Goal: Task Accomplishment & Management: Use online tool/utility

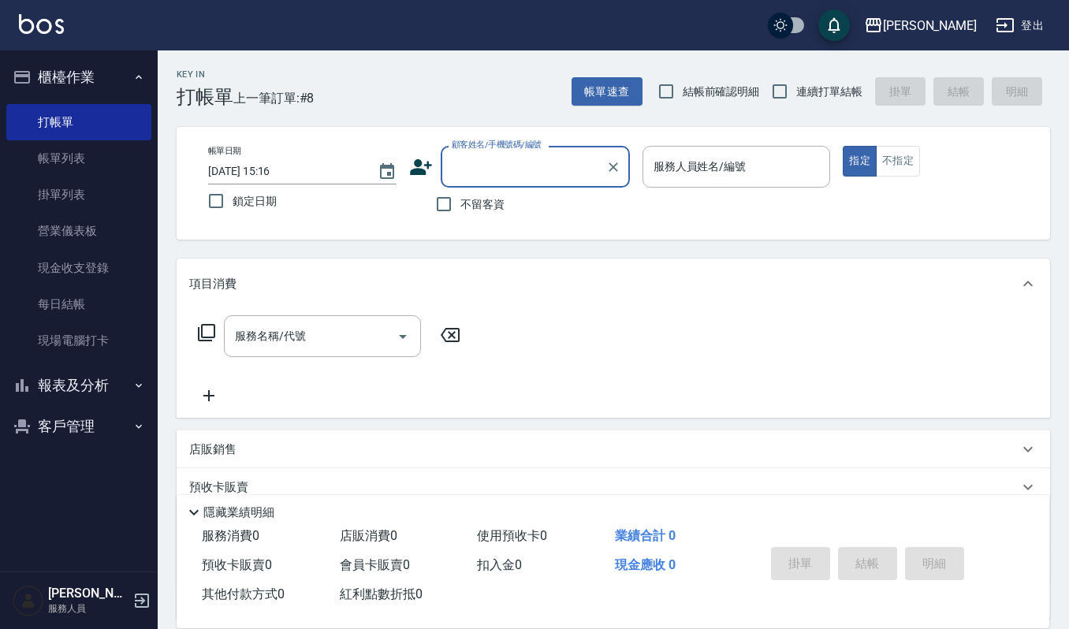
click at [500, 166] on input "顧客姓名/手機號碼/編號" at bounding box center [523, 167] width 151 height 28
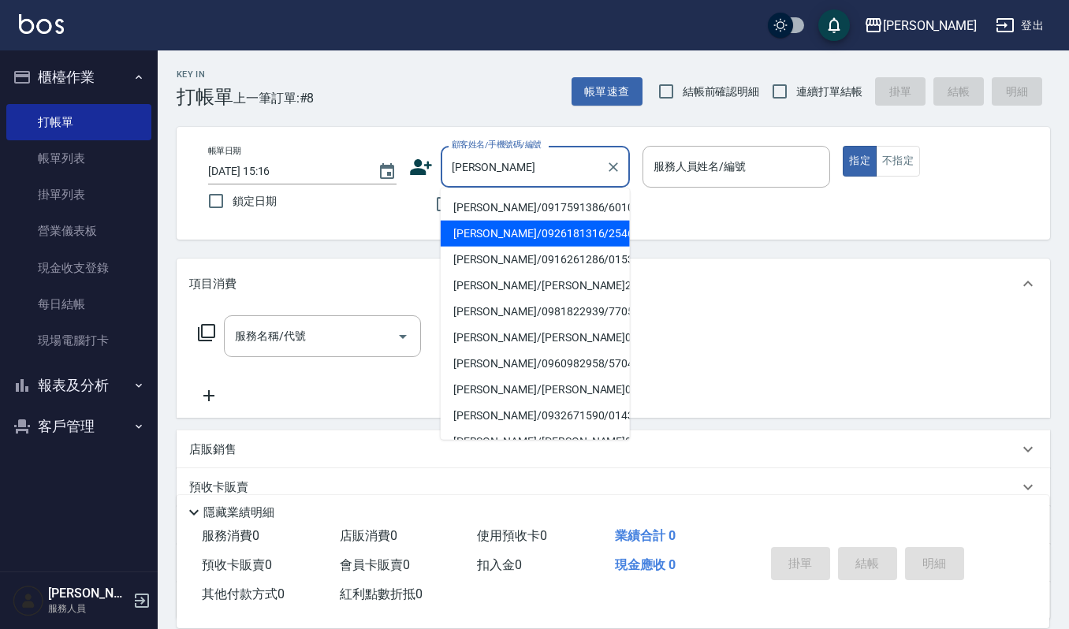
click at [472, 227] on li "[PERSON_NAME]/0926181316/2546546" at bounding box center [535, 234] width 189 height 26
type input "[PERSON_NAME]/0926181316/2546546"
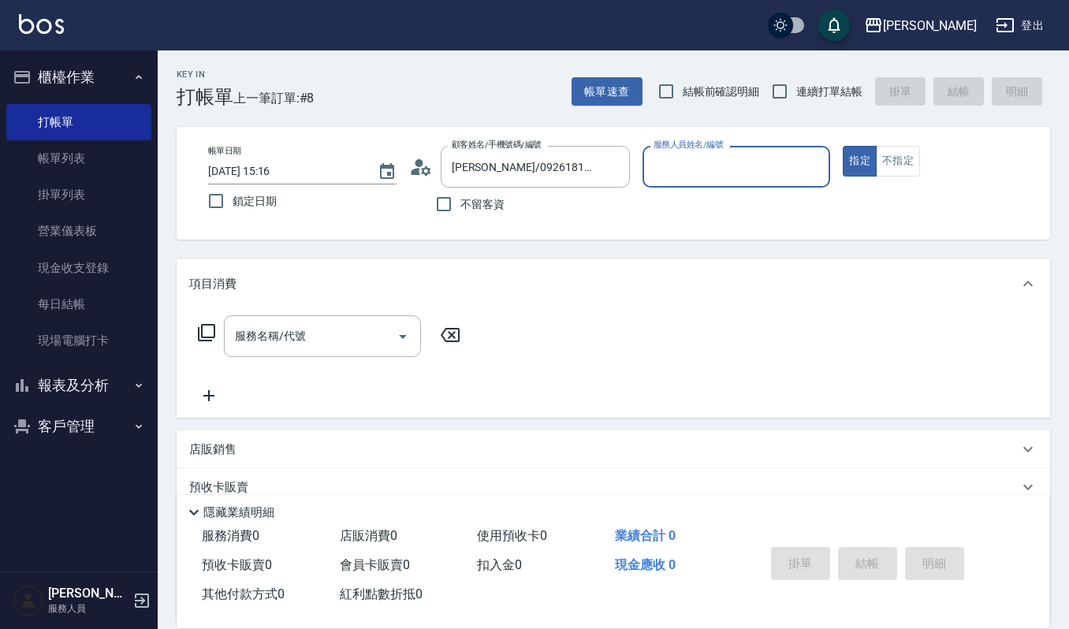
type input "Sammi-8"
click at [397, 335] on icon "Open" at bounding box center [403, 336] width 19 height 19
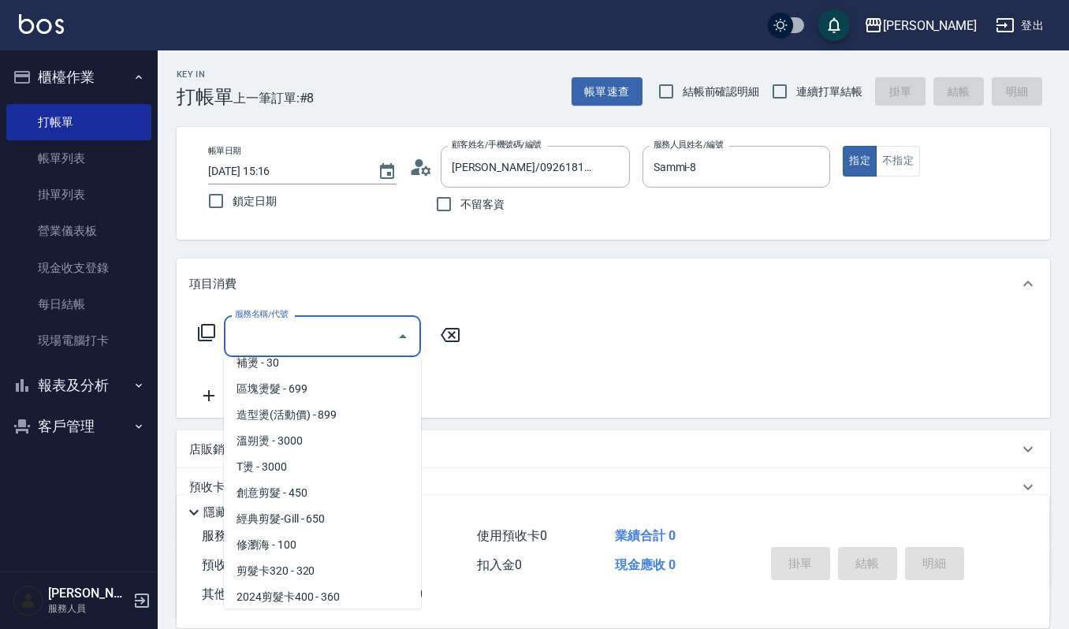
scroll to position [420, 0]
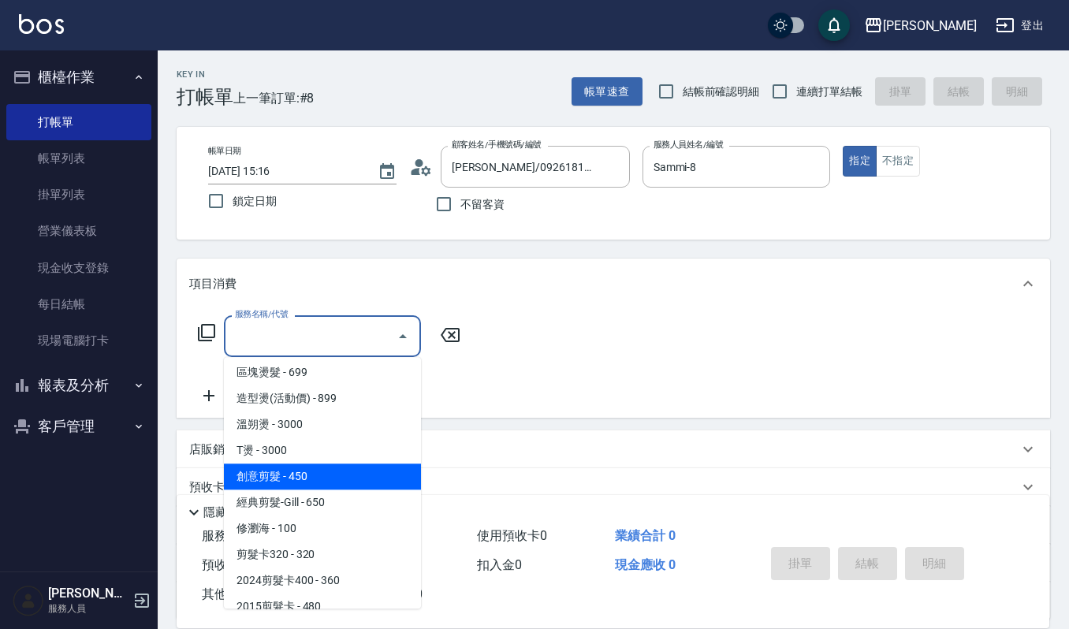
click at [338, 476] on span "創意剪髮 - 450" at bounding box center [322, 477] width 197 height 26
type input "創意剪髮(301)"
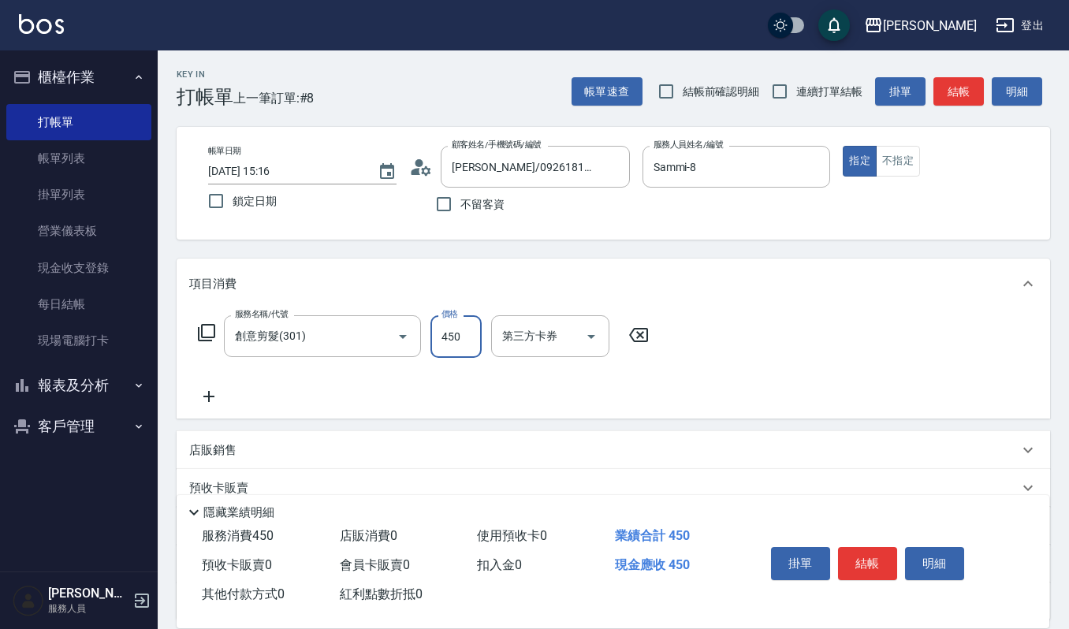
click at [457, 334] on input "450" at bounding box center [456, 336] width 51 height 43
type input "405"
click at [875, 556] on button "結帳" at bounding box center [867, 563] width 59 height 33
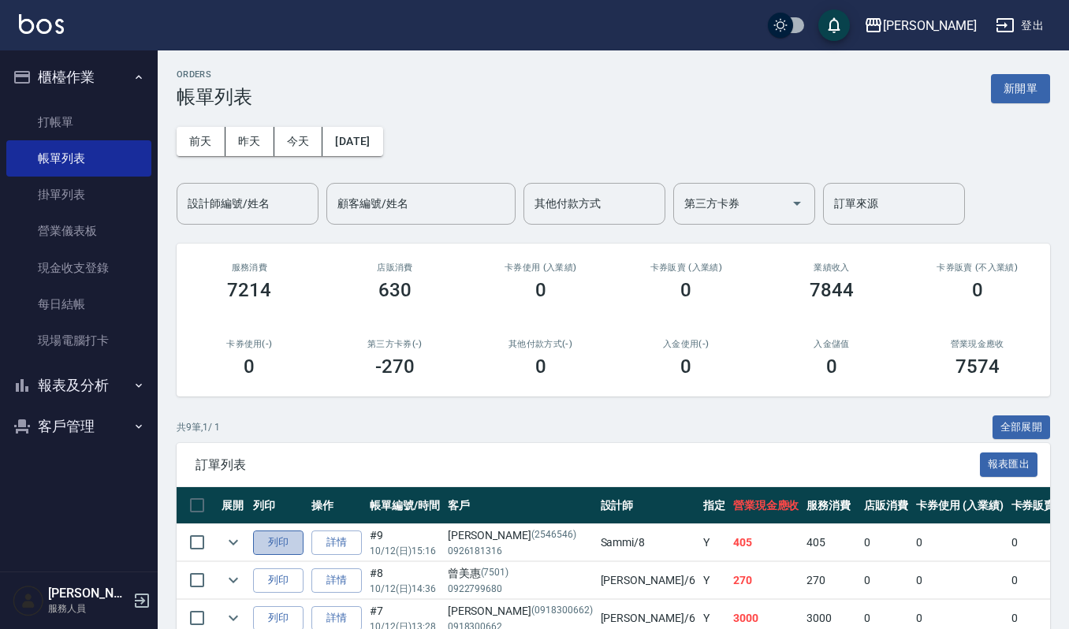
click at [285, 536] on button "列印" at bounding box center [278, 543] width 50 height 24
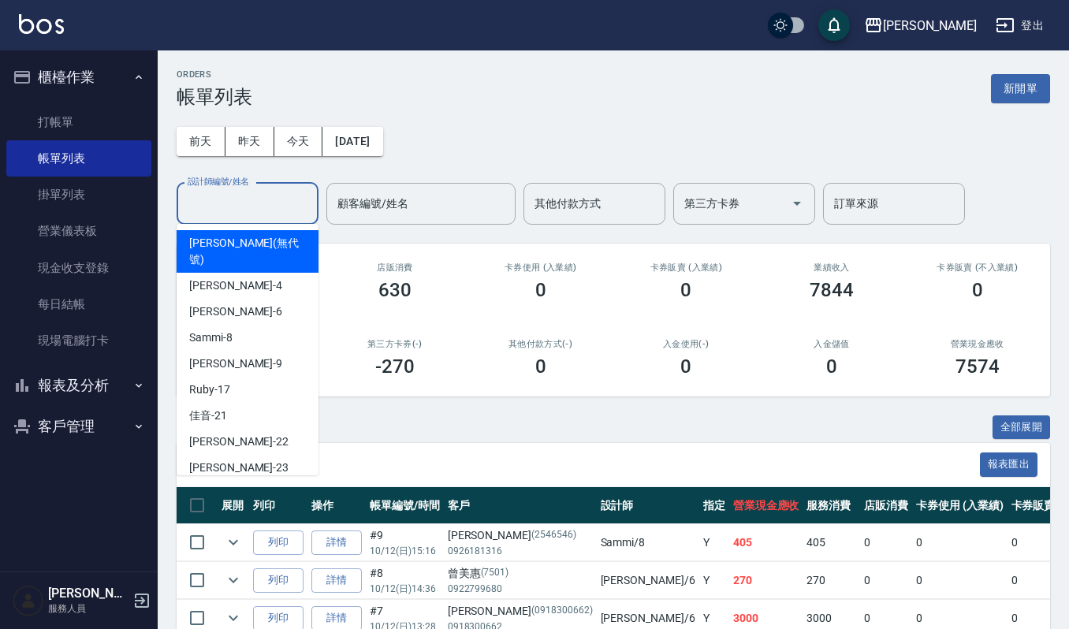
click at [213, 209] on input "設計師編號/姓名" at bounding box center [248, 204] width 128 height 28
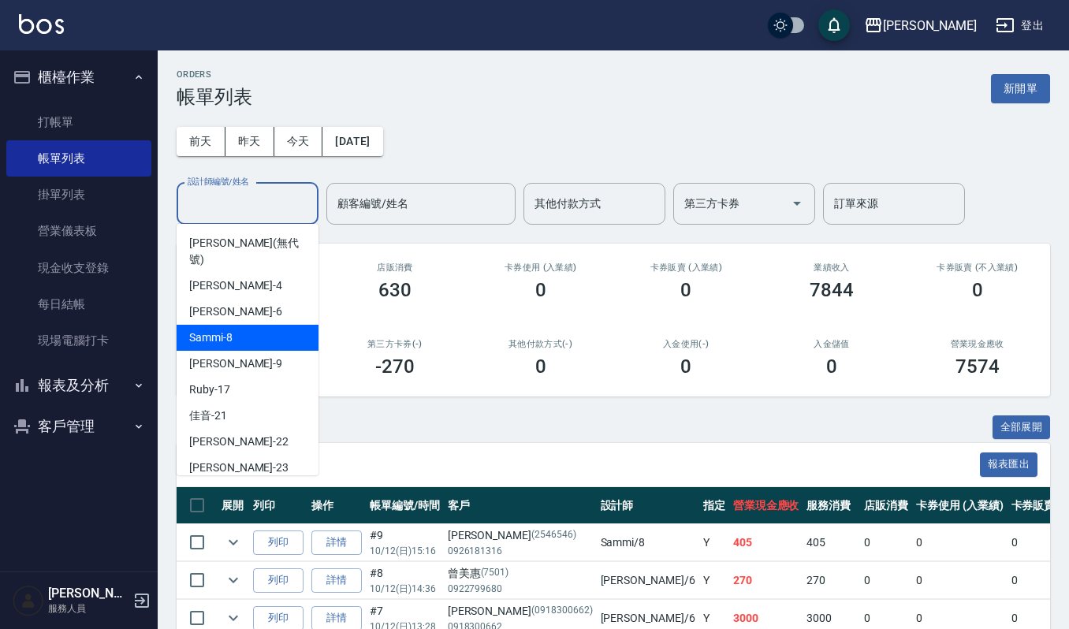
click at [238, 325] on div "Sammi -8" at bounding box center [248, 338] width 142 height 26
type input "Sammi-8"
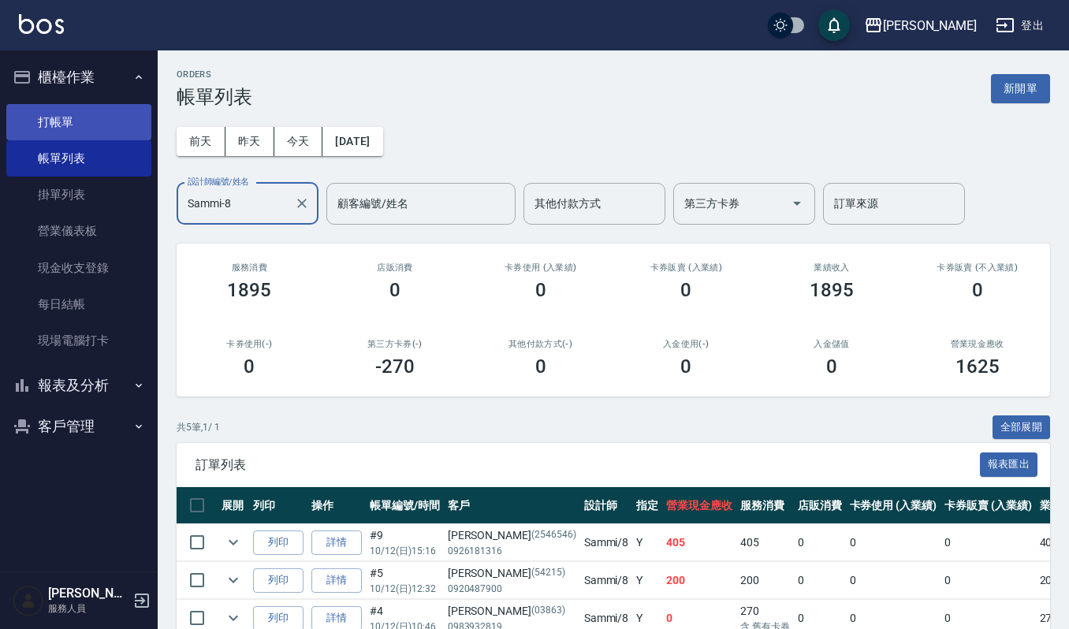
click at [82, 126] on link "打帳單" at bounding box center [78, 122] width 145 height 36
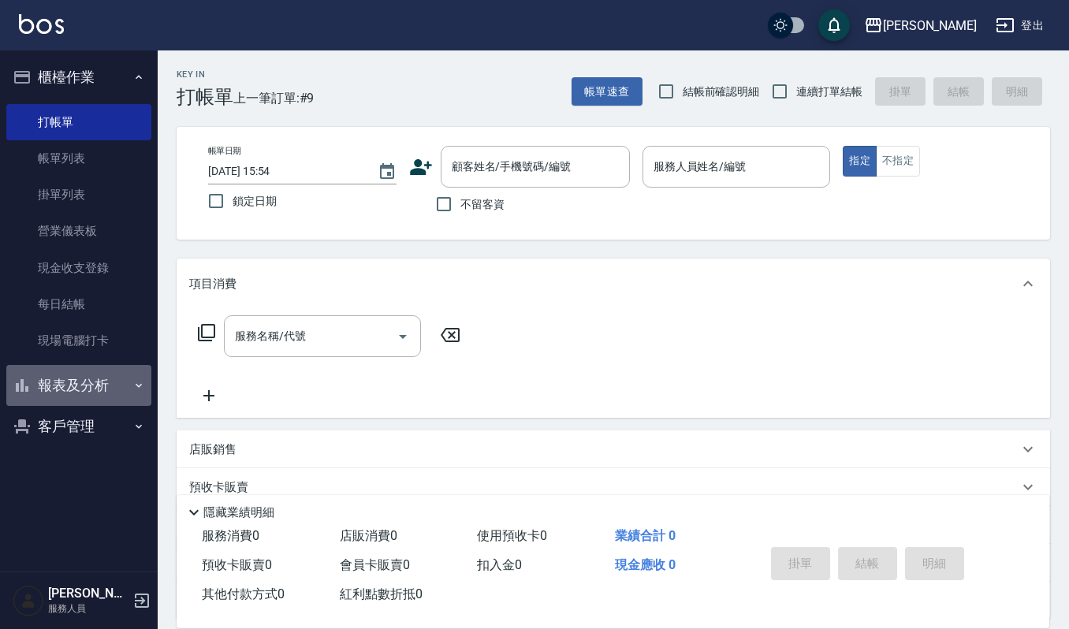
drag, startPoint x: 62, startPoint y: 377, endPoint x: 43, endPoint y: 401, distance: 30.3
click at [62, 377] on button "報表及分析" at bounding box center [78, 385] width 145 height 41
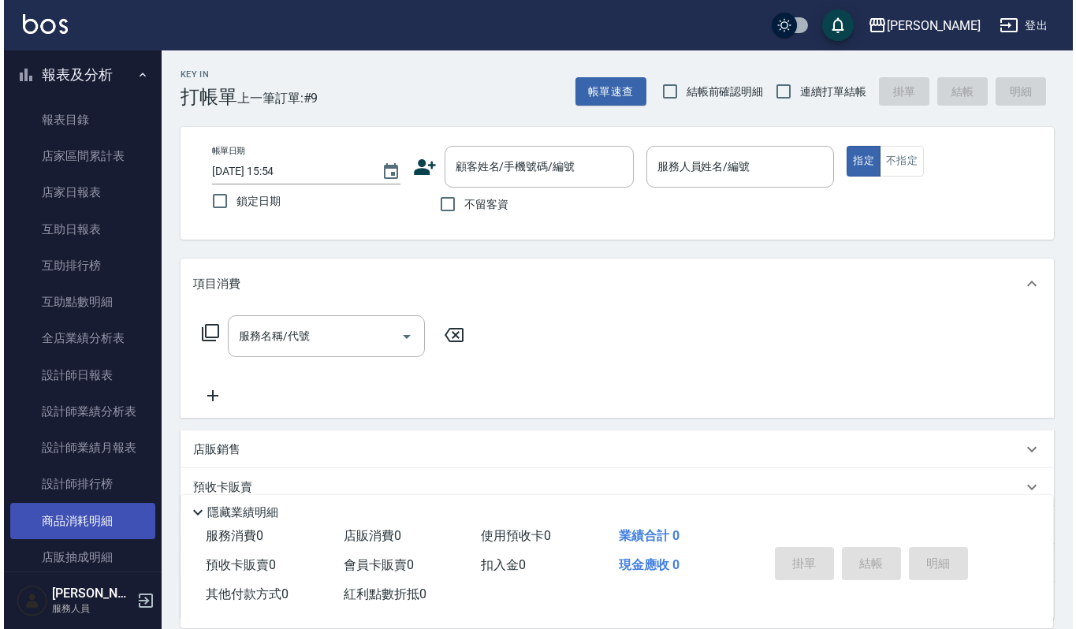
scroll to position [416, 0]
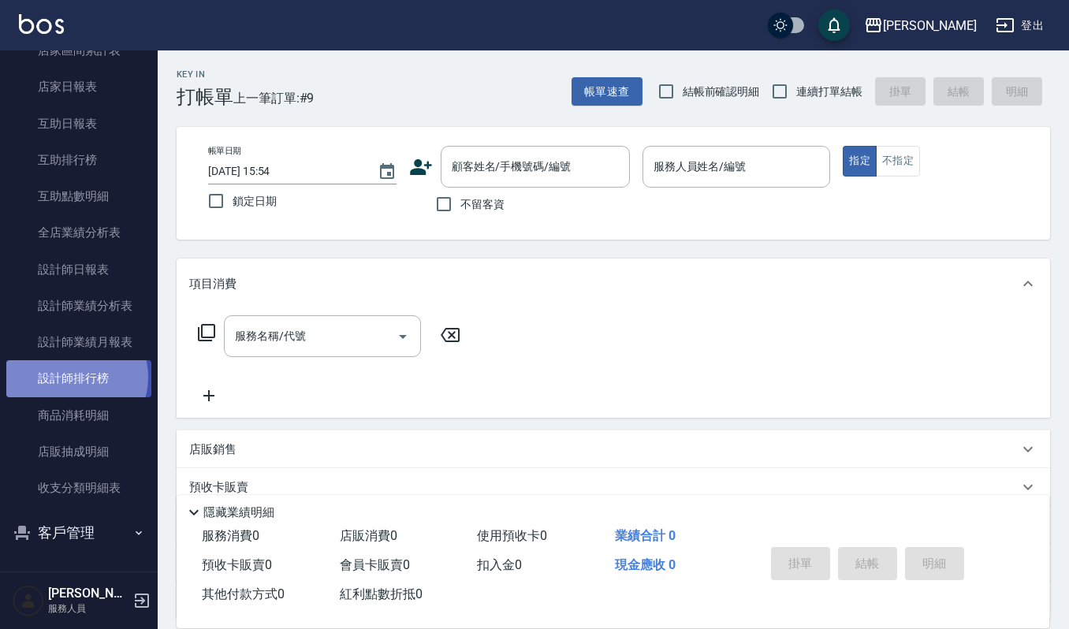
click at [70, 377] on link "設計師排行榜" at bounding box center [78, 378] width 145 height 36
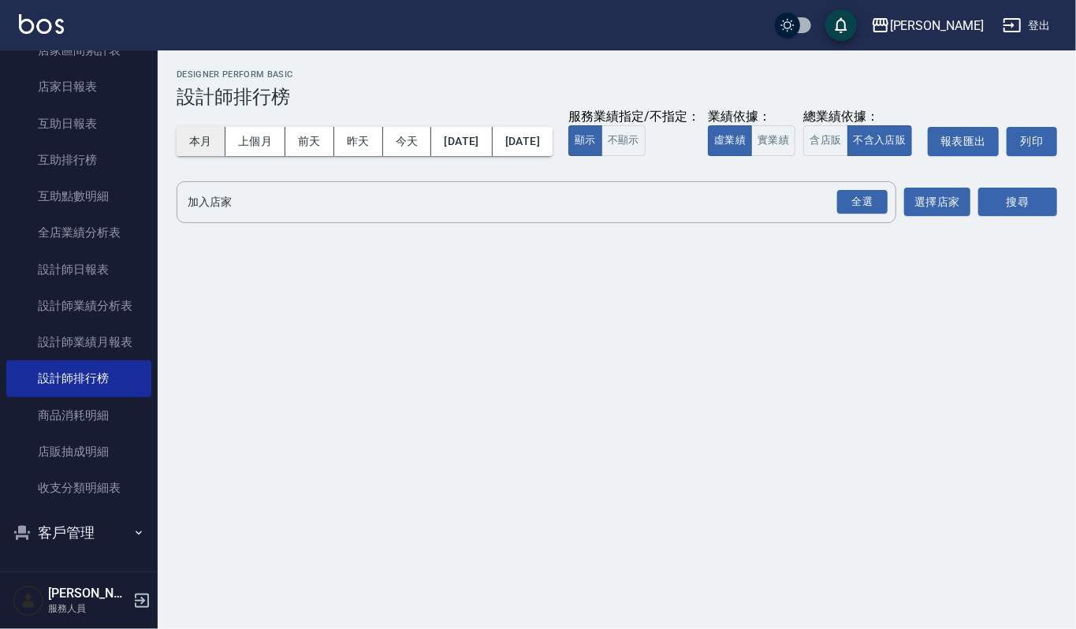
click at [218, 129] on button "本月" at bounding box center [201, 141] width 49 height 29
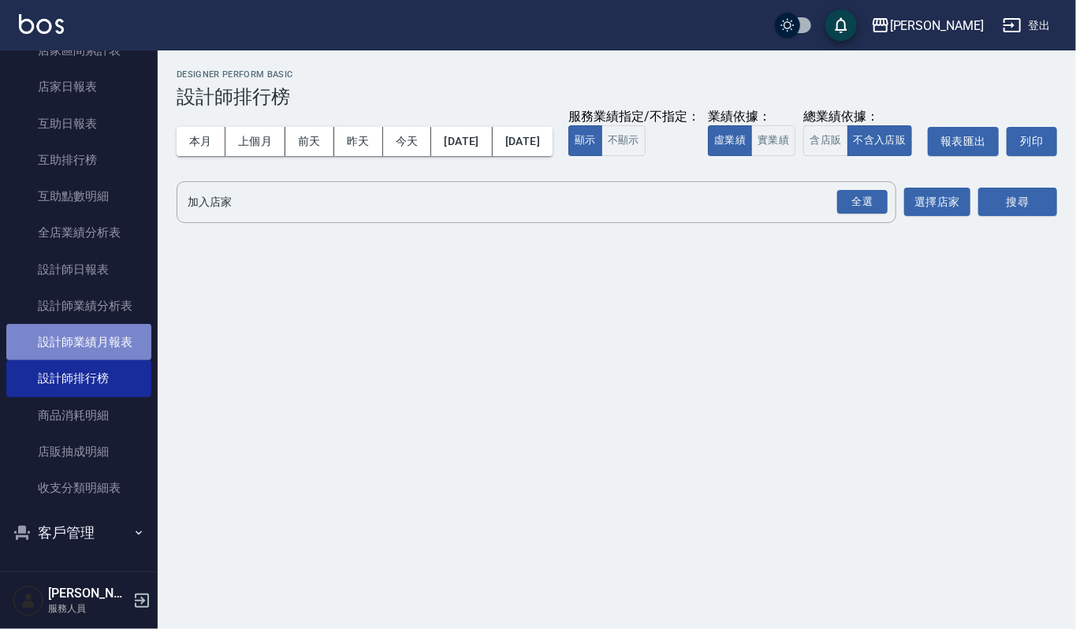
click at [79, 334] on link "設計師業績月報表" at bounding box center [78, 342] width 145 height 36
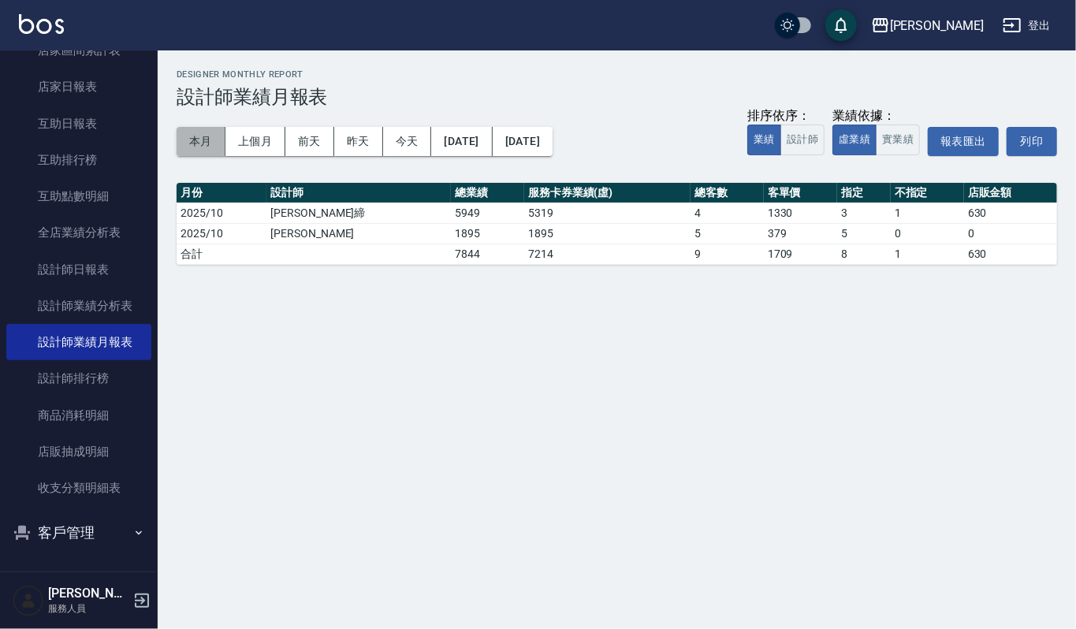
click at [209, 145] on button "本月" at bounding box center [201, 141] width 49 height 29
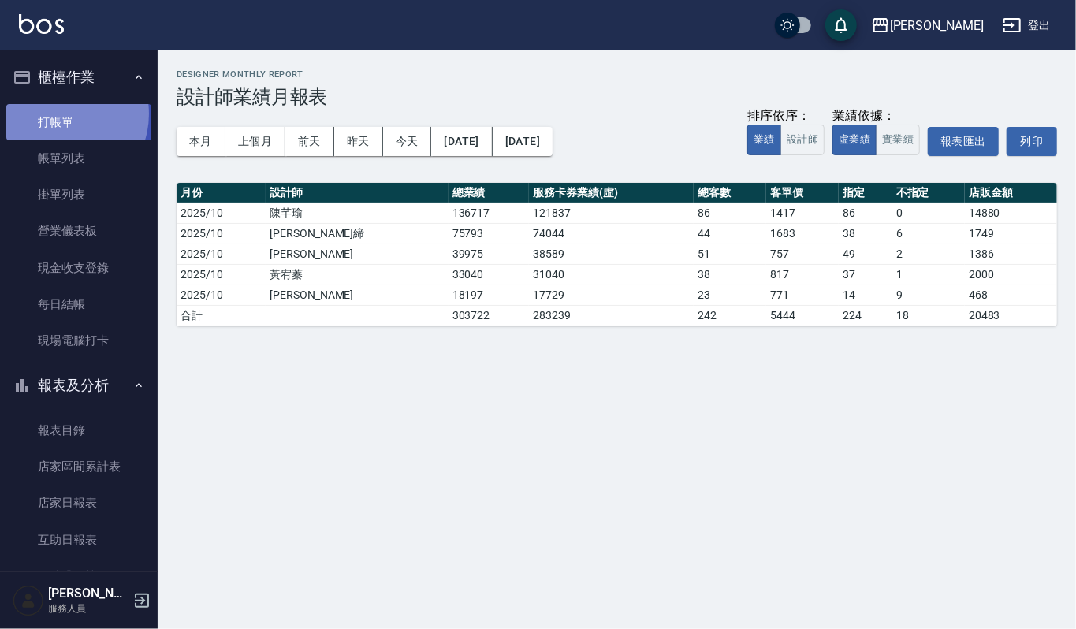
click at [61, 114] on link "打帳單" at bounding box center [78, 122] width 145 height 36
